Goal: Task Accomplishment & Management: Manage account settings

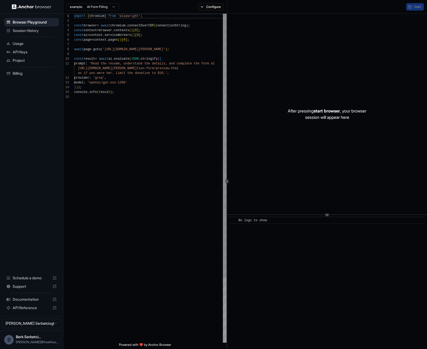
scroll to position [48, 0]
click at [34, 44] on span "Usage" at bounding box center [35, 43] width 44 height 5
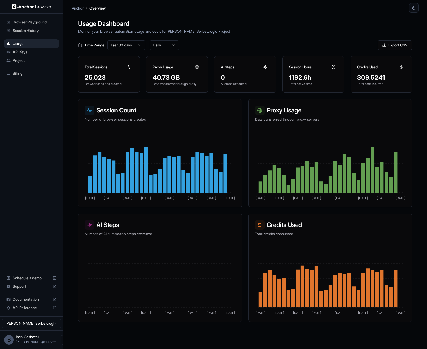
click at [117, 45] on html "Browser Playground Session History Usage API Keys Project Billing Schedule a de…" at bounding box center [213, 174] width 427 height 349
